Goal: Task Accomplishment & Management: Manage account settings

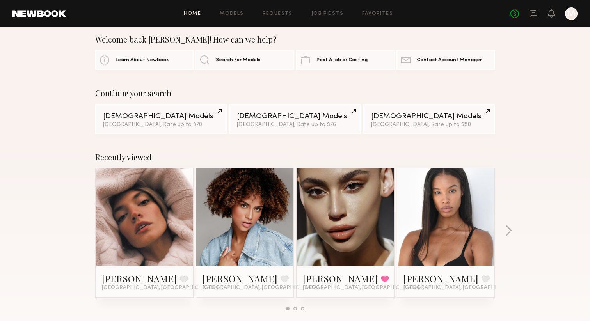
scroll to position [11, 0]
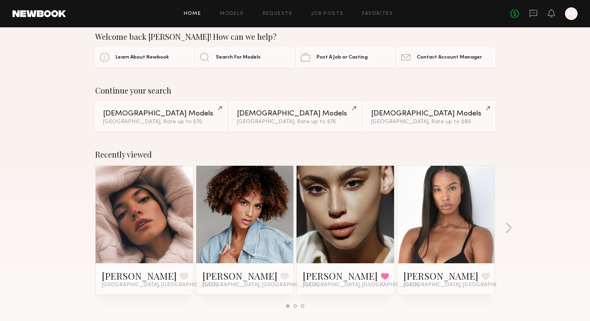
click at [149, 234] on link at bounding box center [145, 215] width 48 height 98
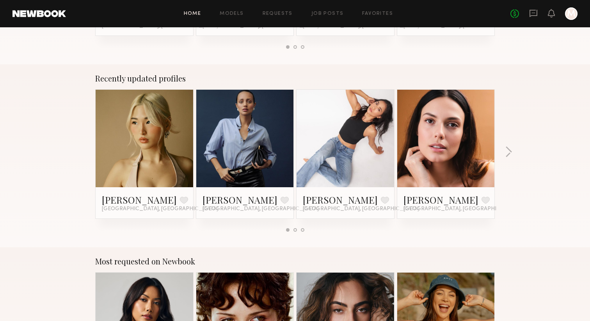
scroll to position [473, 0]
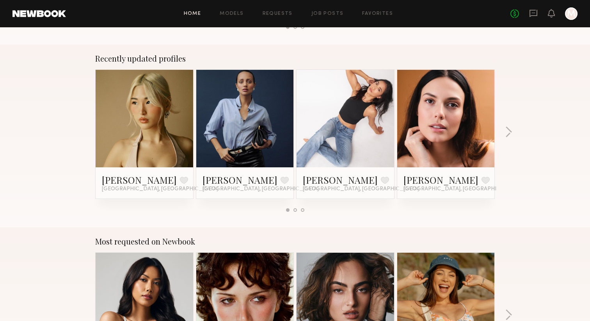
click at [141, 115] on link at bounding box center [145, 119] width 48 height 98
click at [247, 144] on link at bounding box center [245, 119] width 48 height 98
click at [449, 89] on link at bounding box center [446, 119] width 48 height 98
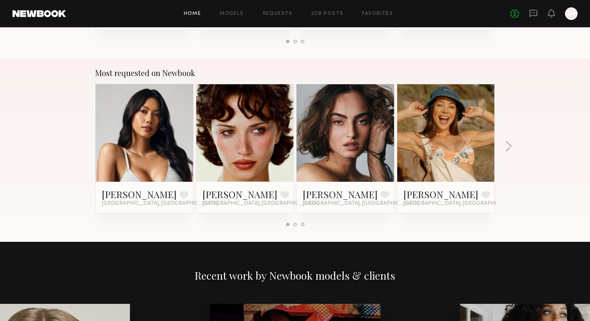
scroll to position [674, 0]
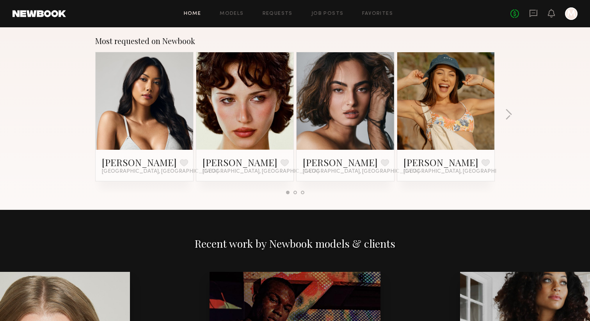
click at [130, 124] on link at bounding box center [145, 101] width 48 height 98
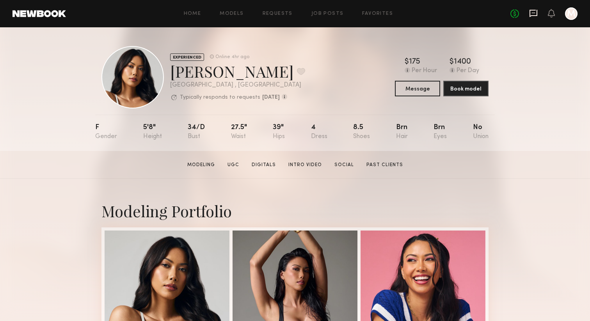
click at [533, 12] on icon at bounding box center [533, 12] width 3 height 1
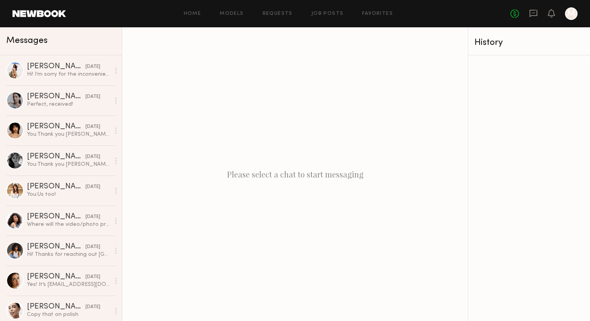
click at [575, 13] on div at bounding box center [571, 13] width 12 height 12
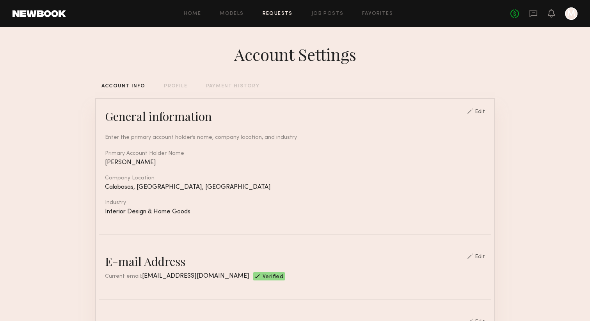
click at [283, 12] on link "Requests" at bounding box center [278, 13] width 30 height 5
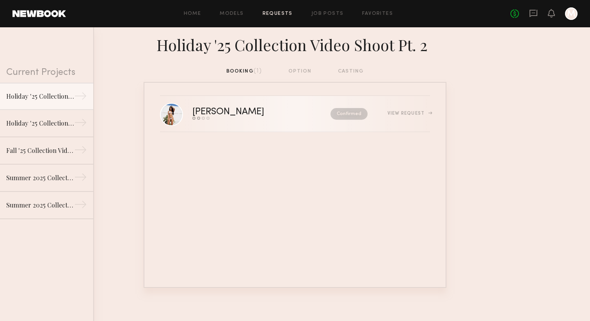
click at [399, 114] on div "View Request" at bounding box center [409, 113] width 43 height 5
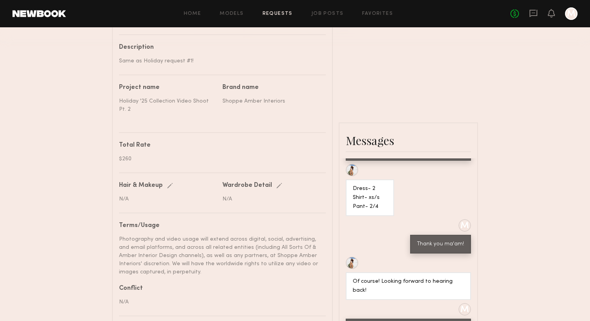
scroll to position [1090, 0]
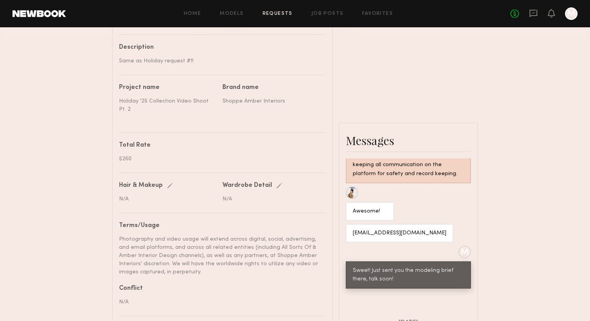
drag, startPoint x: 121, startPoint y: 231, endPoint x: 178, endPoint y: 266, distance: 66.4
click at [178, 266] on div "Photography and video usage will extend across digital, social, advertising, an…" at bounding box center [219, 255] width 201 height 41
copy div "Photography and video usage will extend across digital, social, advertising, an…"
